Goal: Transaction & Acquisition: Subscribe to service/newsletter

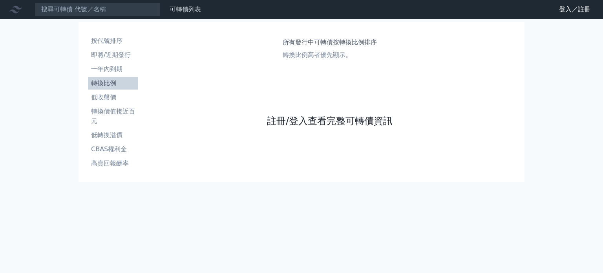
click at [301, 119] on link "註冊/登入查看完整可轉債資訊" at bounding box center [330, 121] width 126 height 13
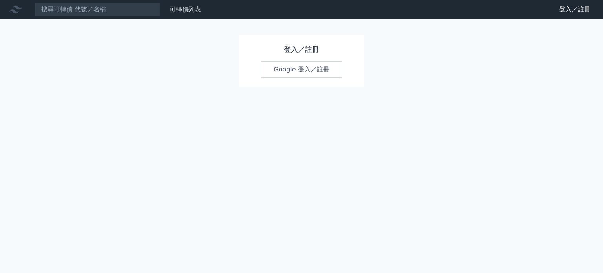
click at [302, 72] on link "Google 登入／註冊" at bounding box center [302, 69] width 82 height 17
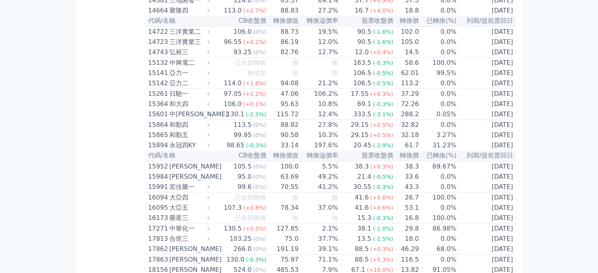
scroll to position [196, 0]
